Goal: Information Seeking & Learning: Learn about a topic

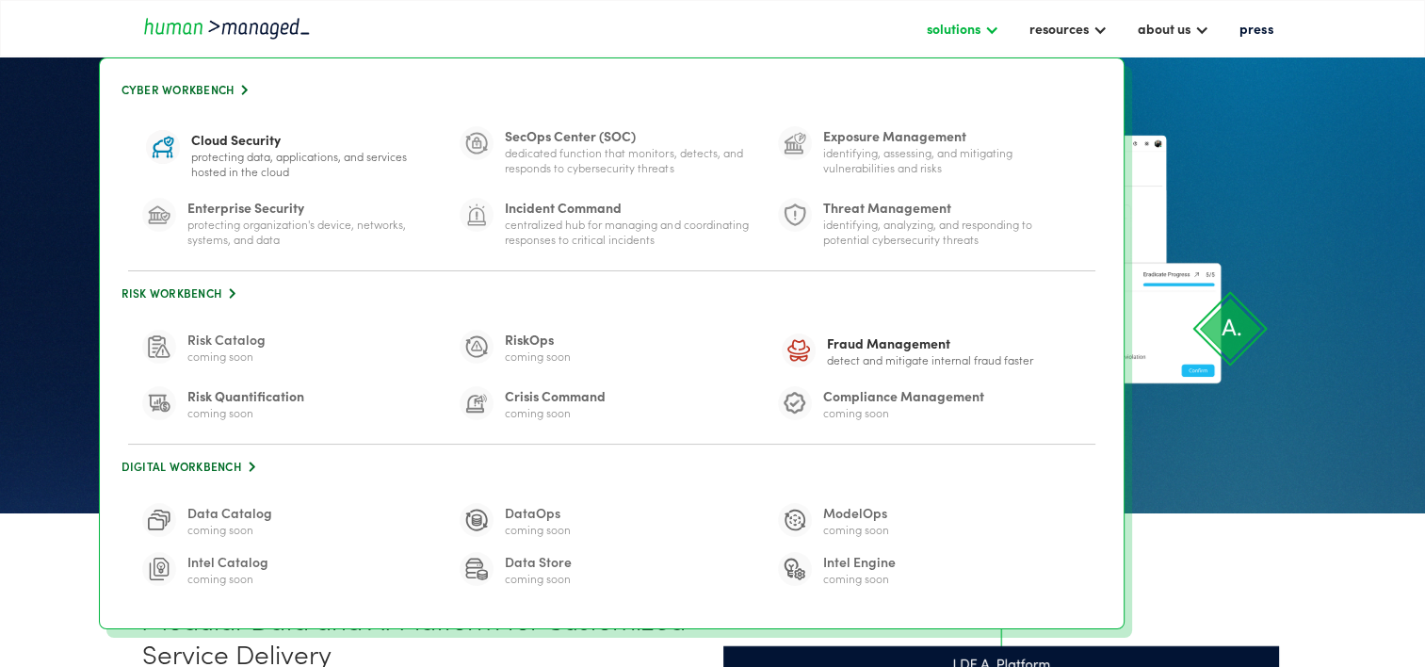
click at [974, 36] on div "solutions" at bounding box center [953, 28] width 54 height 23
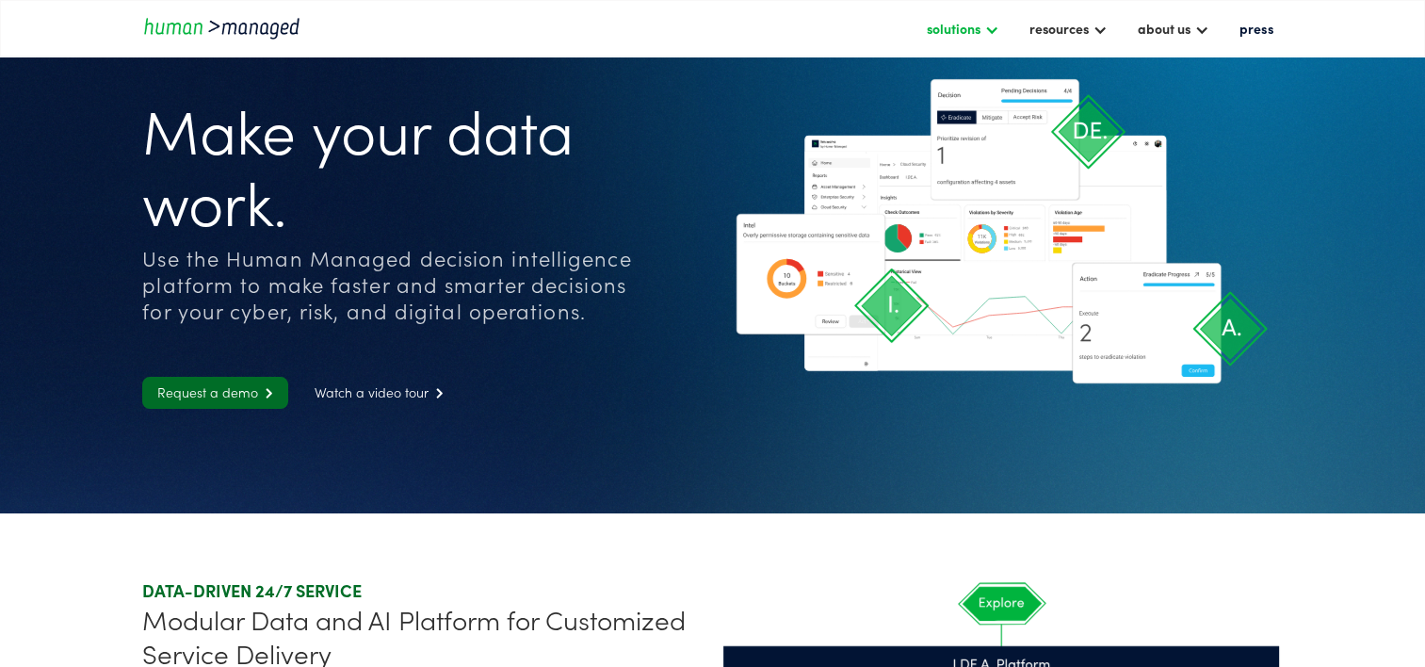
click at [974, 36] on div "solutions" at bounding box center [953, 28] width 54 height 23
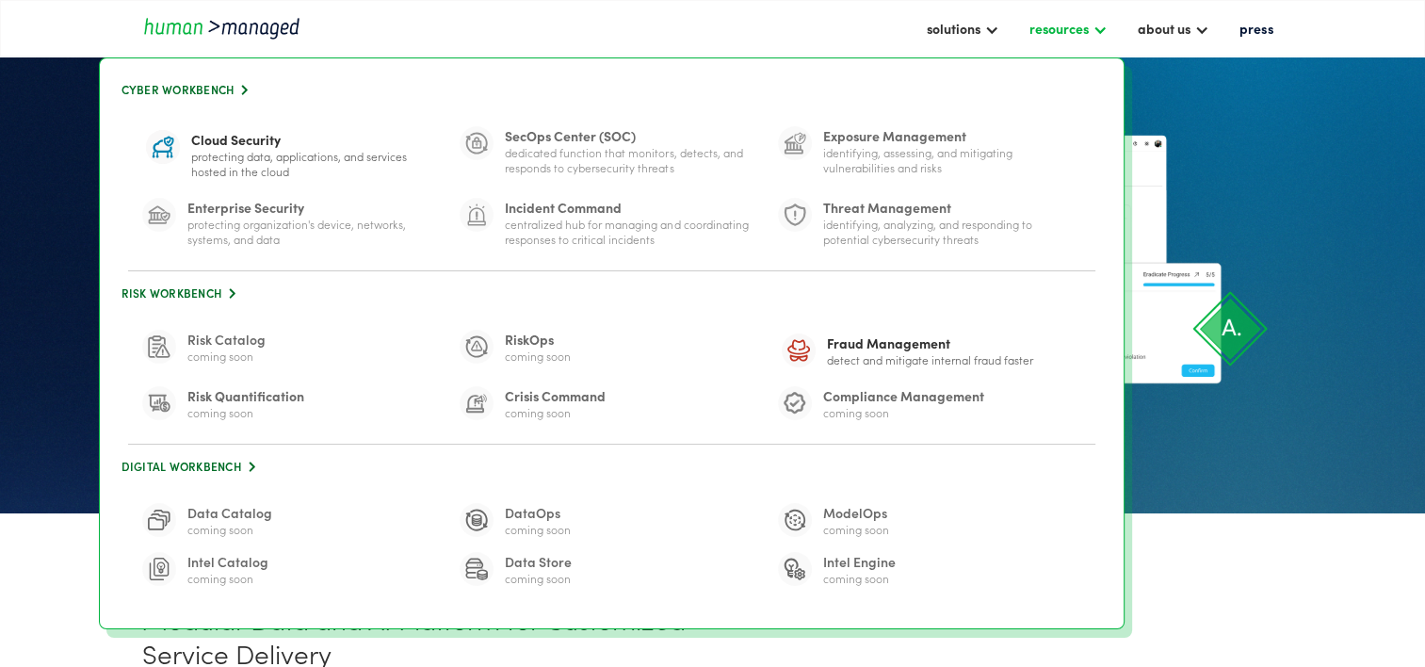
click at [1031, 32] on div "resources" at bounding box center [1067, 28] width 97 height 32
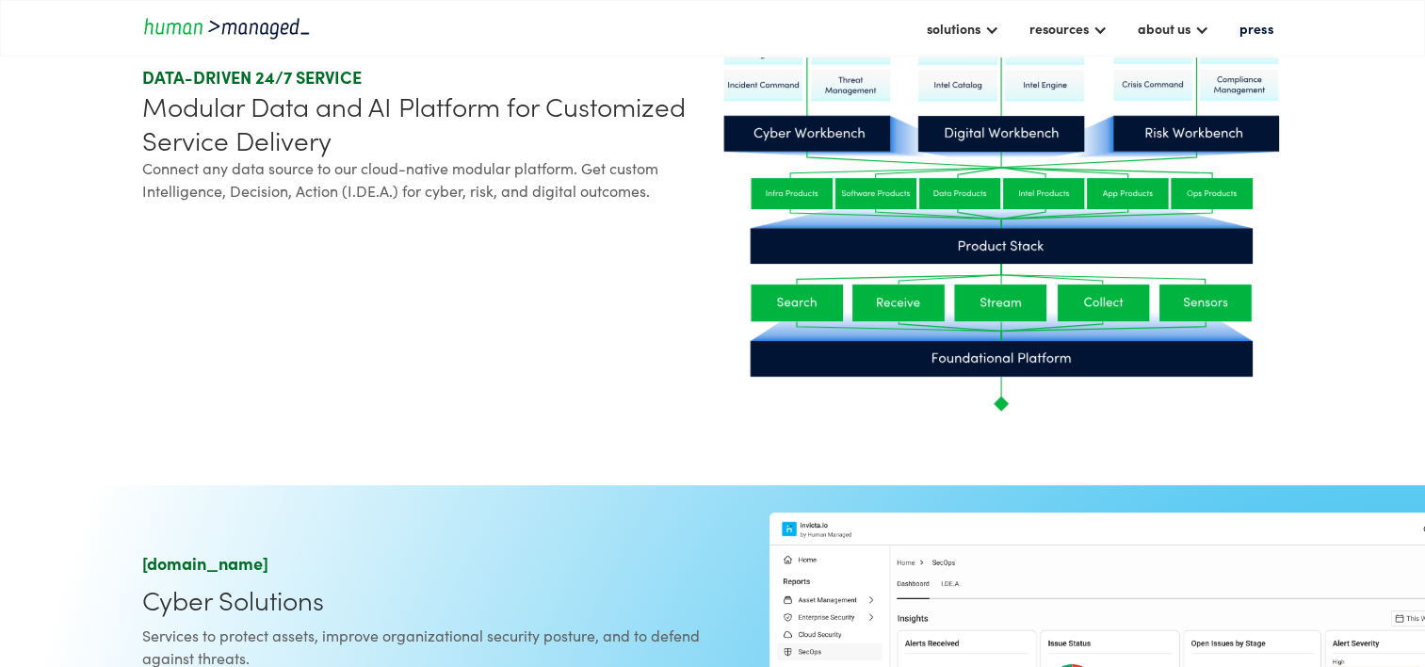
scroll to position [1224, 0]
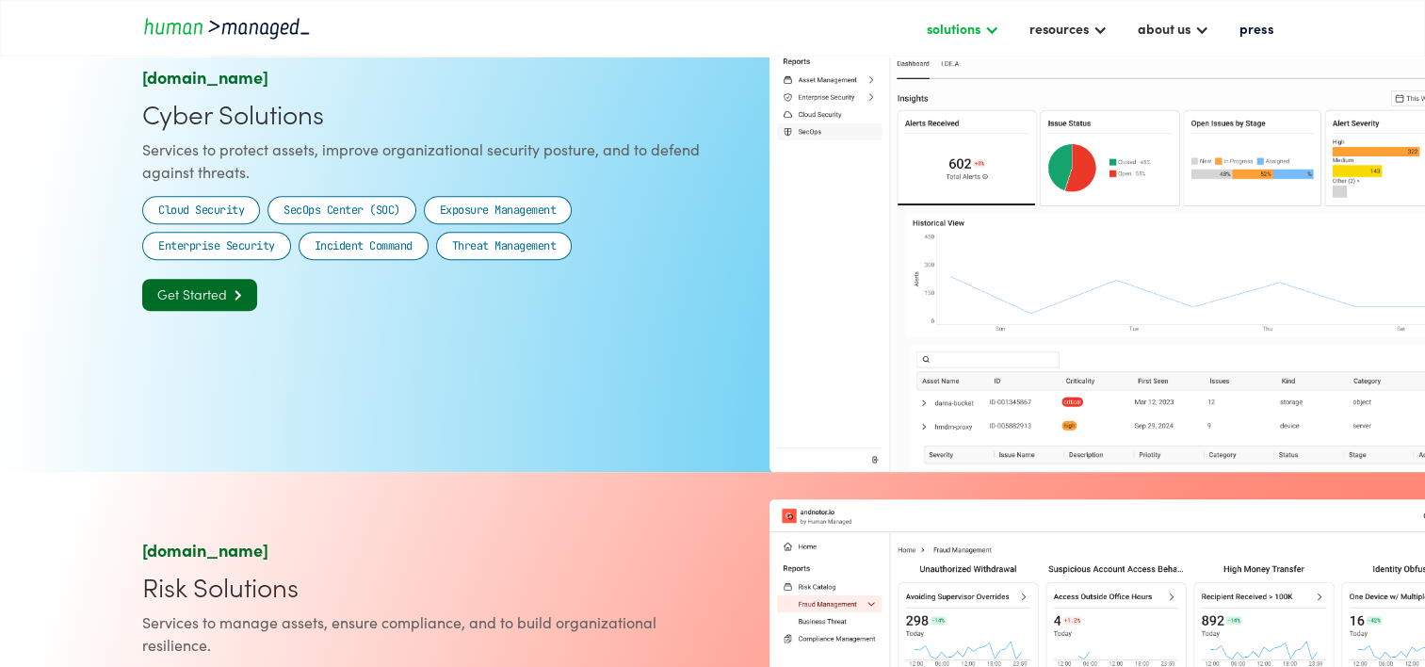
click at [930, 30] on div "solutions" at bounding box center [953, 28] width 54 height 23
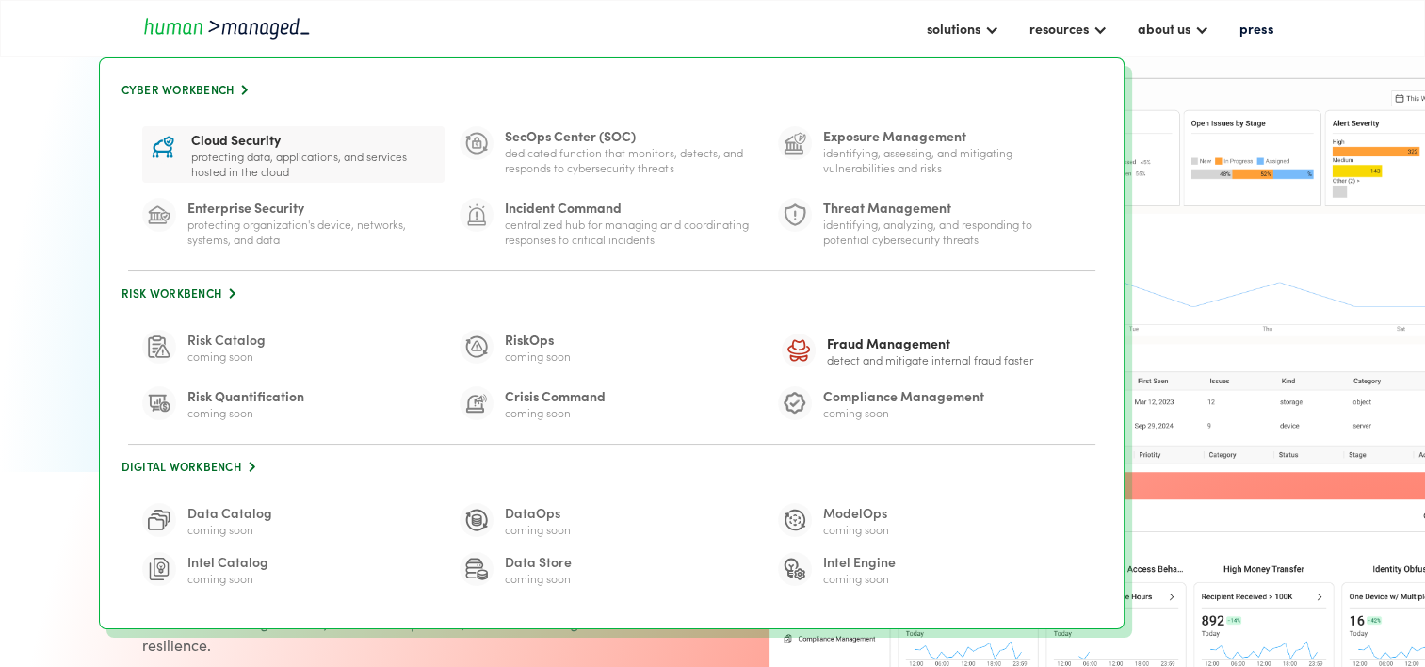
click at [234, 139] on div "Cloud Security" at bounding box center [316, 139] width 250 height 19
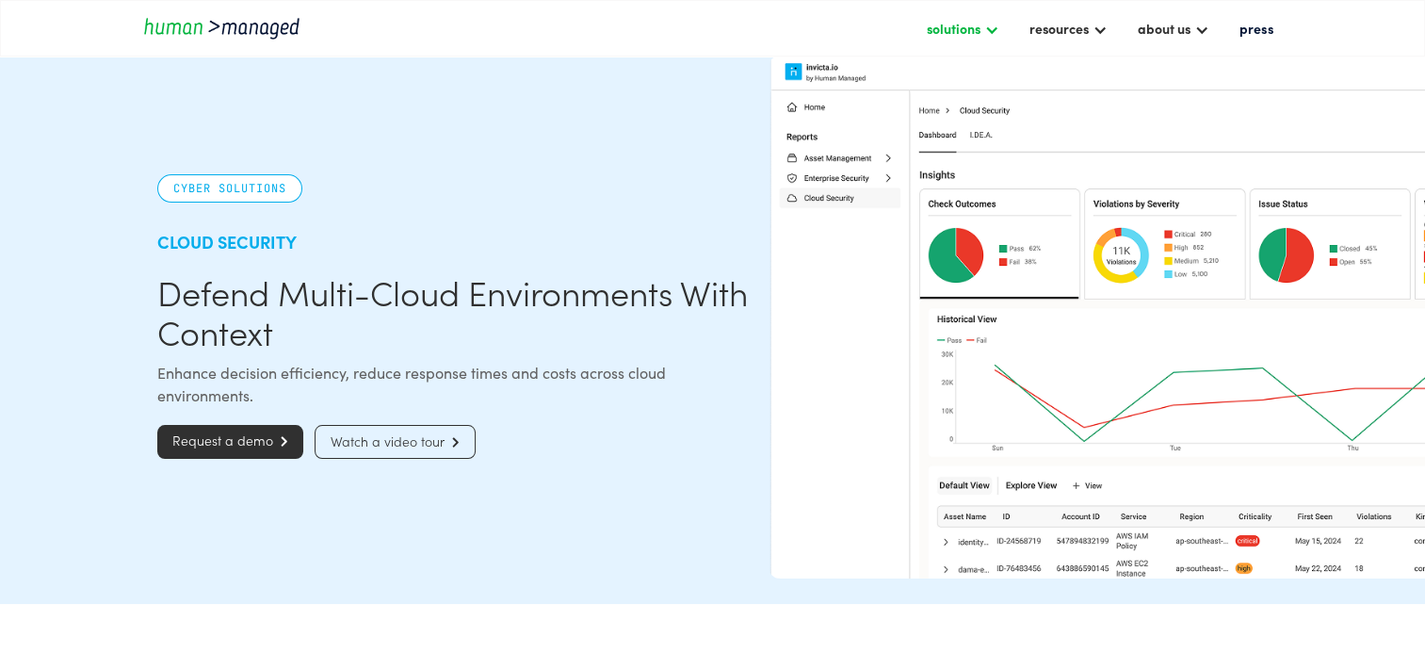
click at [959, 32] on div "solutions" at bounding box center [953, 28] width 54 height 23
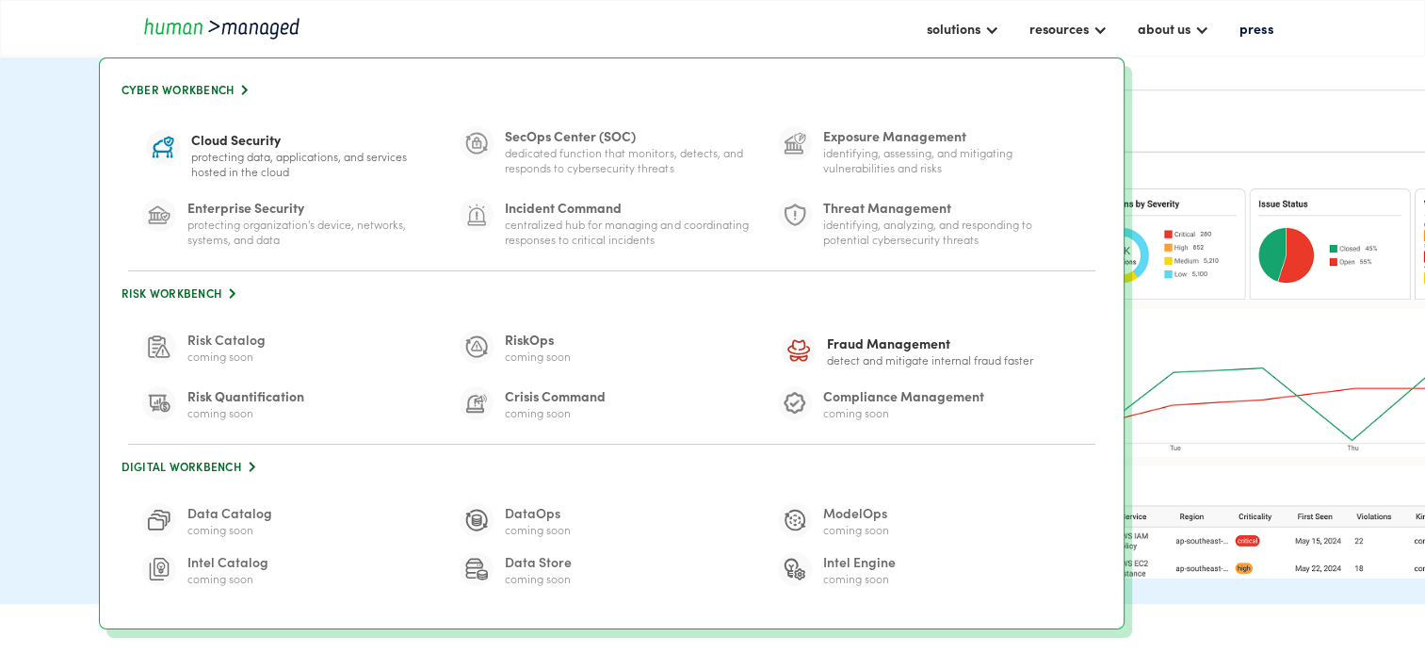
click at [161, 211] on img at bounding box center [159, 214] width 23 height 23
click at [577, 230] on div "Centralized hub for managing and coordinating responses to critical incidents" at bounding box center [634, 232] width 258 height 30
click at [593, 153] on div "Dedicated function that monitors, detects, and responds to cybersecurity threats" at bounding box center [634, 160] width 258 height 30
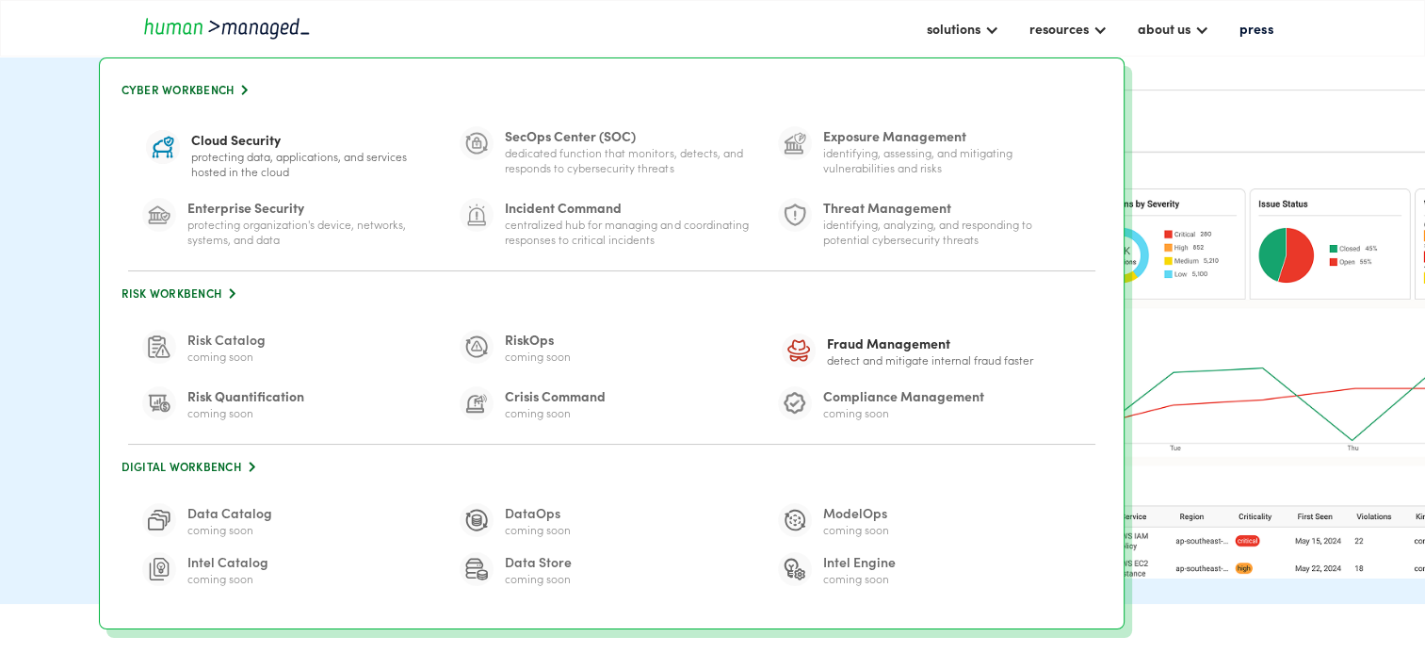
click at [912, 145] on div "Identifying, assessing, and mitigating vulnerabilities and risks" at bounding box center [952, 160] width 258 height 30
click at [903, 218] on div "Identifying, analyzing, and responding to potential cybersecurity threats" at bounding box center [952, 232] width 258 height 30
drag, startPoint x: 188, startPoint y: 347, endPoint x: 226, endPoint y: 385, distance: 53.9
click at [189, 348] on div "Coming soon" at bounding box center [226, 355] width 78 height 15
click at [523, 355] on div "Coming soon" at bounding box center [538, 355] width 66 height 15
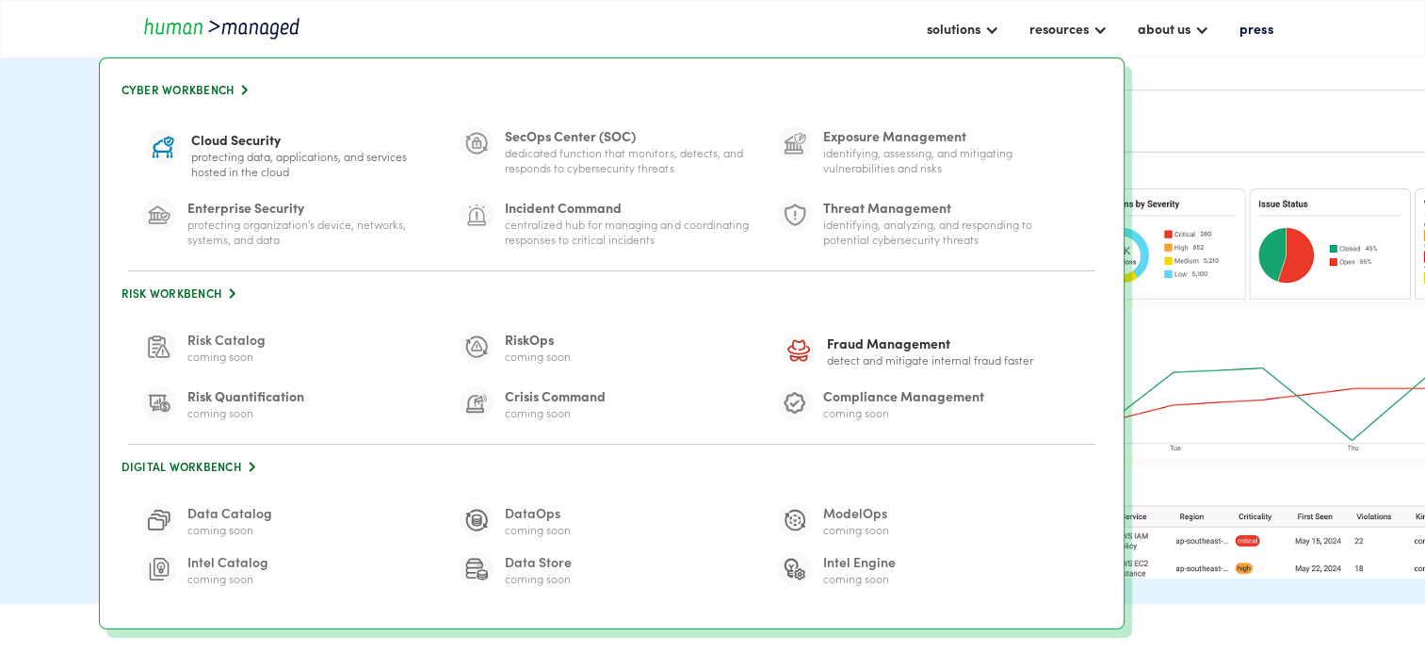
drag, startPoint x: 546, startPoint y: 391, endPoint x: 593, endPoint y: 383, distance: 47.7
click at [547, 391] on div "Crisis Command" at bounding box center [555, 395] width 101 height 19
click at [953, 26] on div "solutions" at bounding box center [953, 28] width 54 height 23
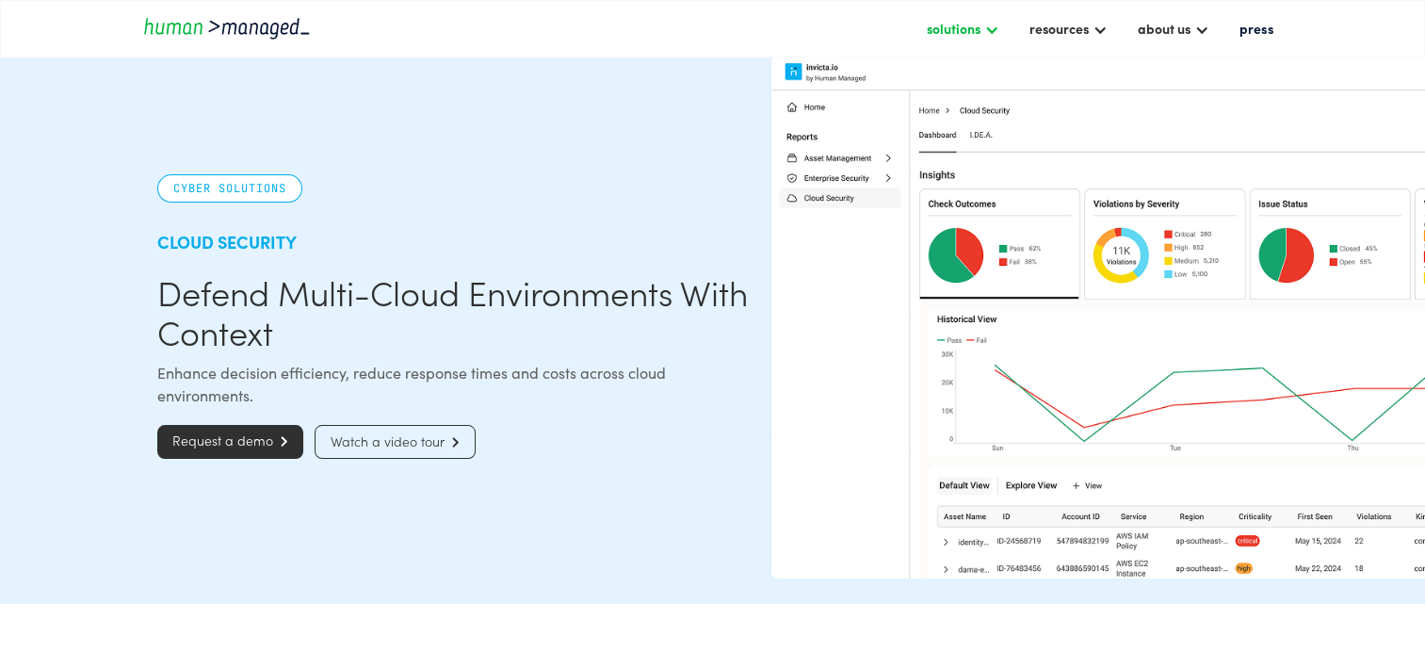
click at [953, 26] on div "solutions" at bounding box center [953, 28] width 54 height 23
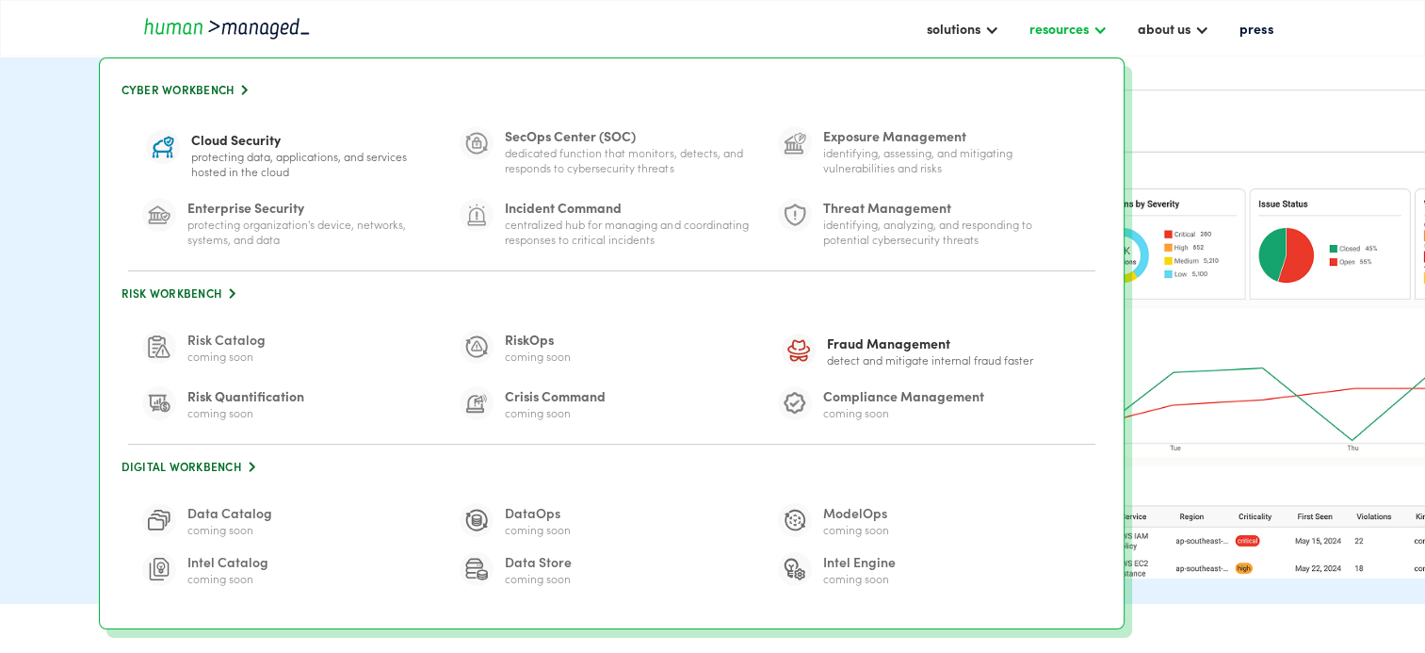
click at [1066, 17] on div "resources" at bounding box center [1057, 28] width 59 height 23
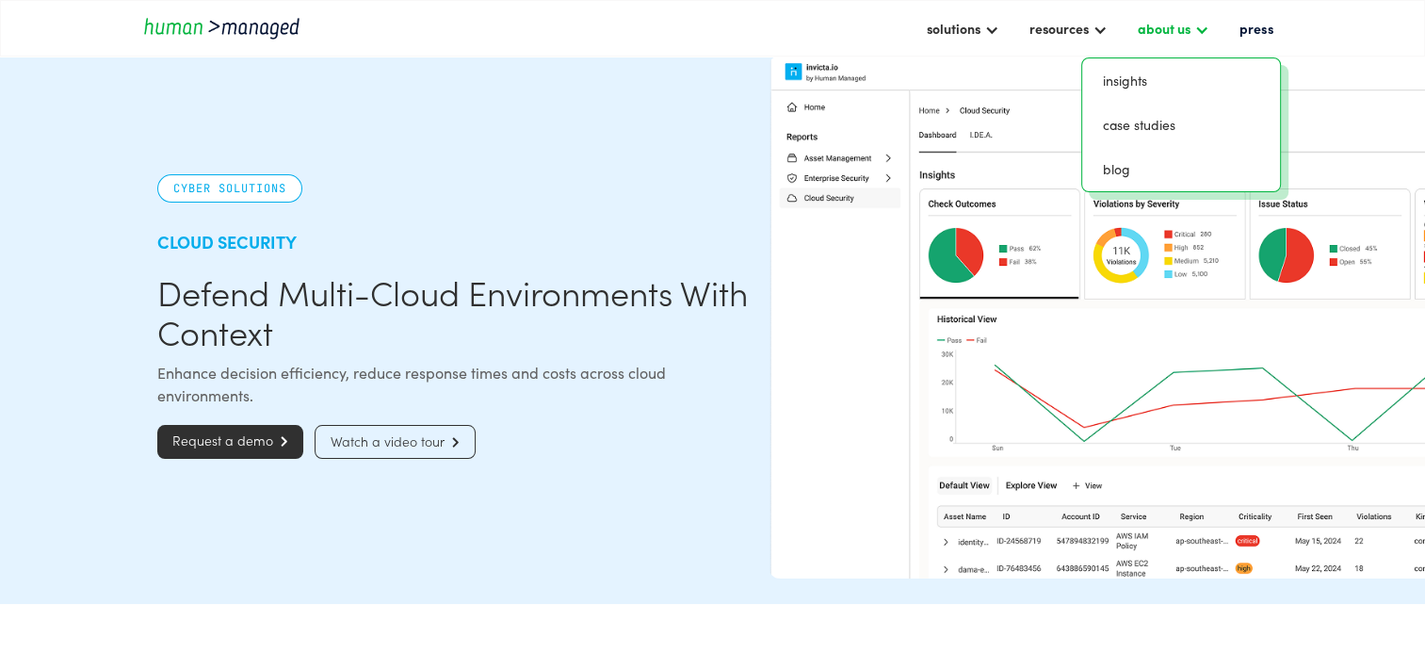
click at [1165, 23] on div "about us" at bounding box center [1163, 28] width 53 height 23
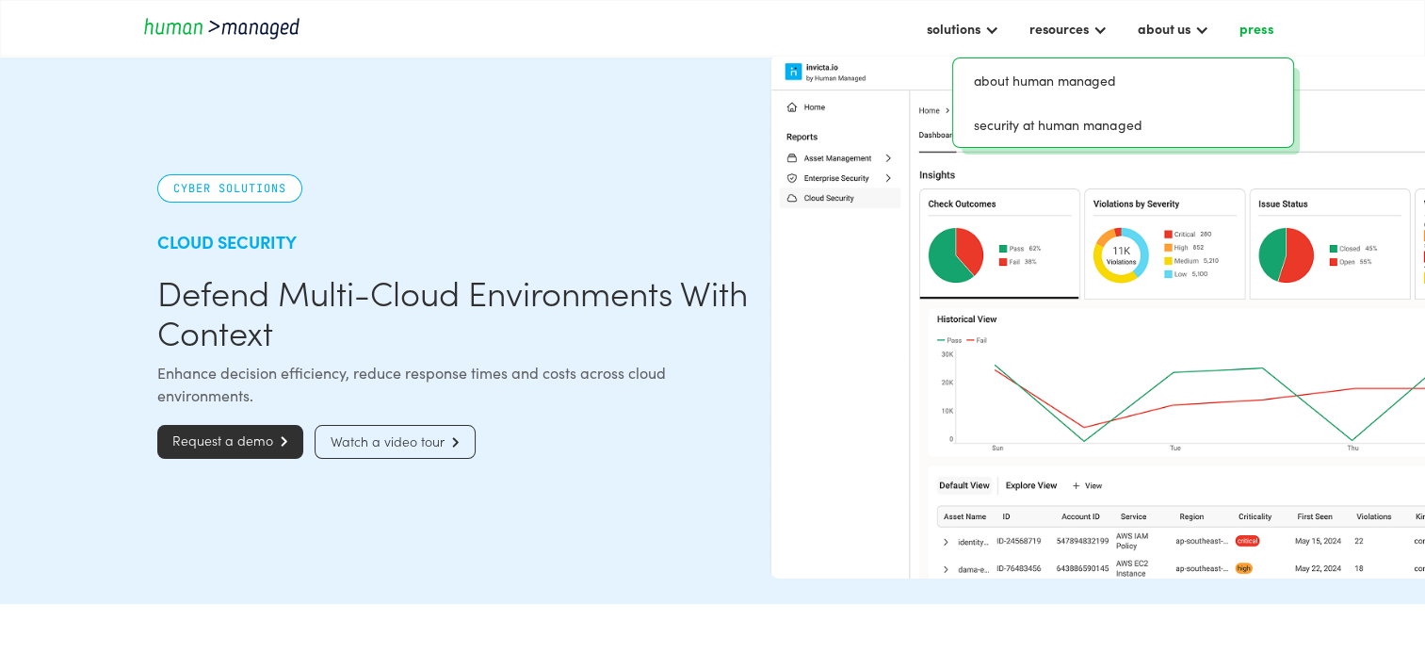
click at [1269, 30] on link "press" at bounding box center [1255, 28] width 53 height 32
